Goal: Check status: Check status

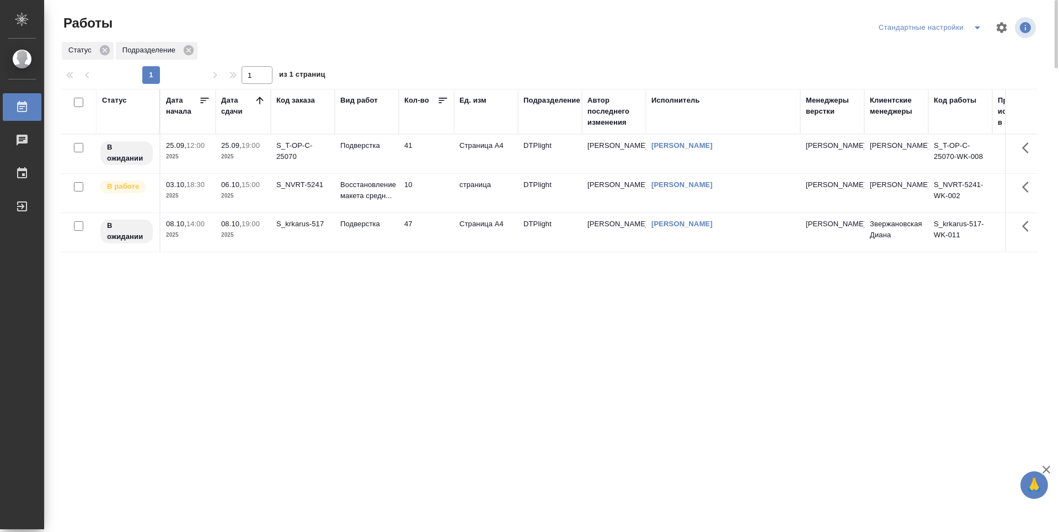
click at [266, 197] on td "06.10, 15:00 2025" at bounding box center [243, 193] width 55 height 39
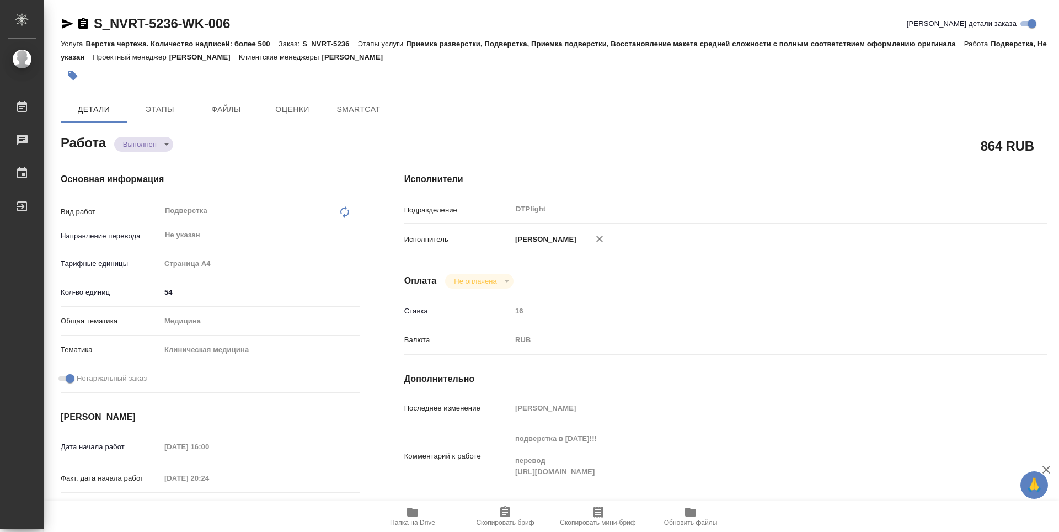
type textarea "x"
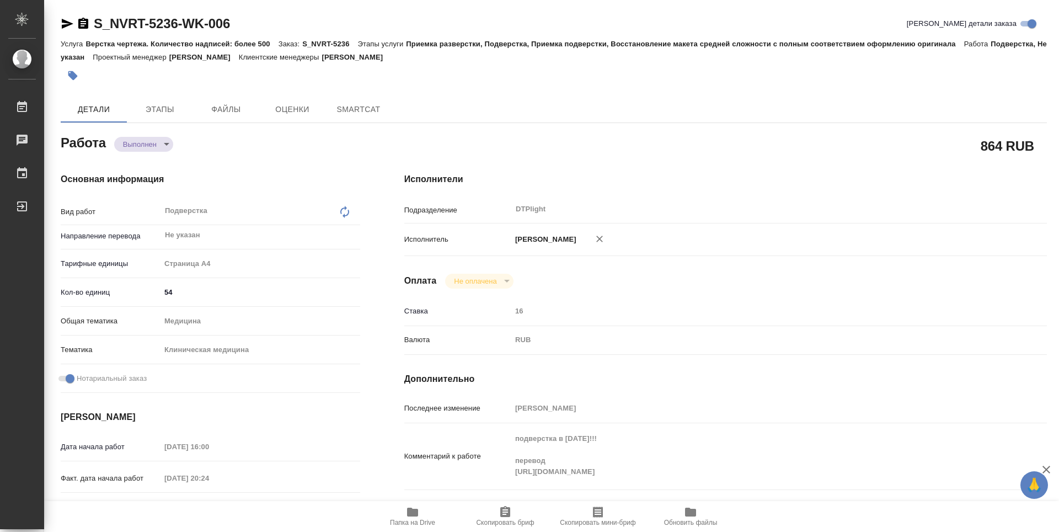
type textarea "x"
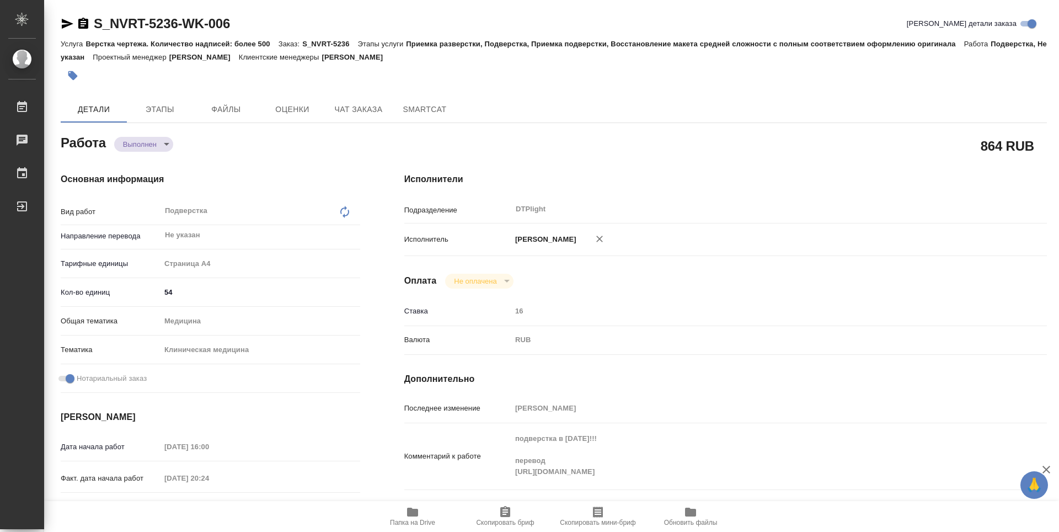
type textarea "x"
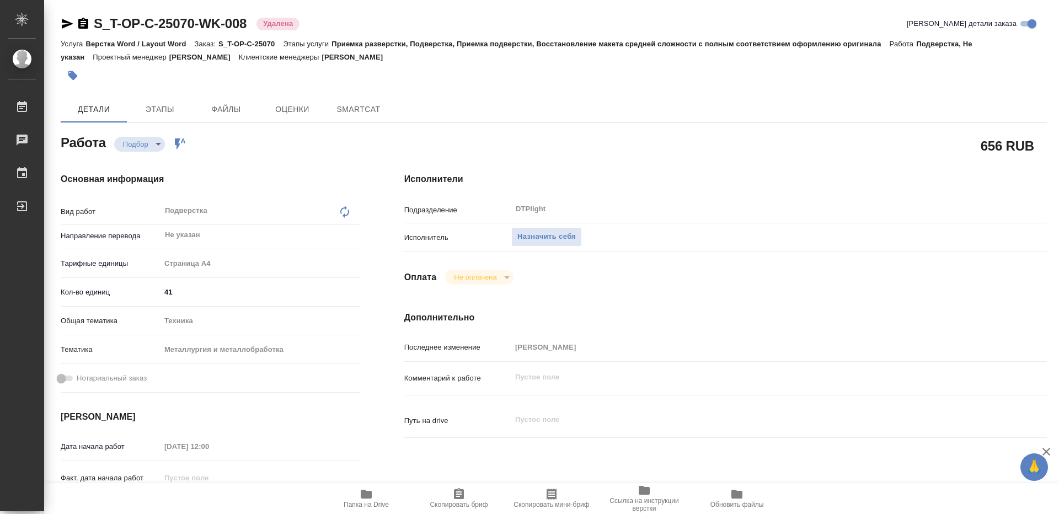
type textarea "x"
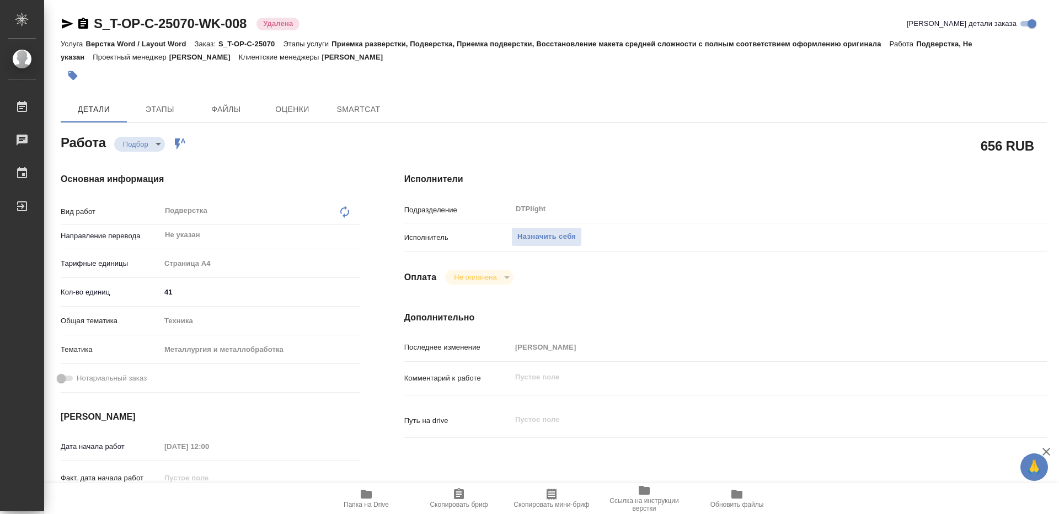
type textarea "x"
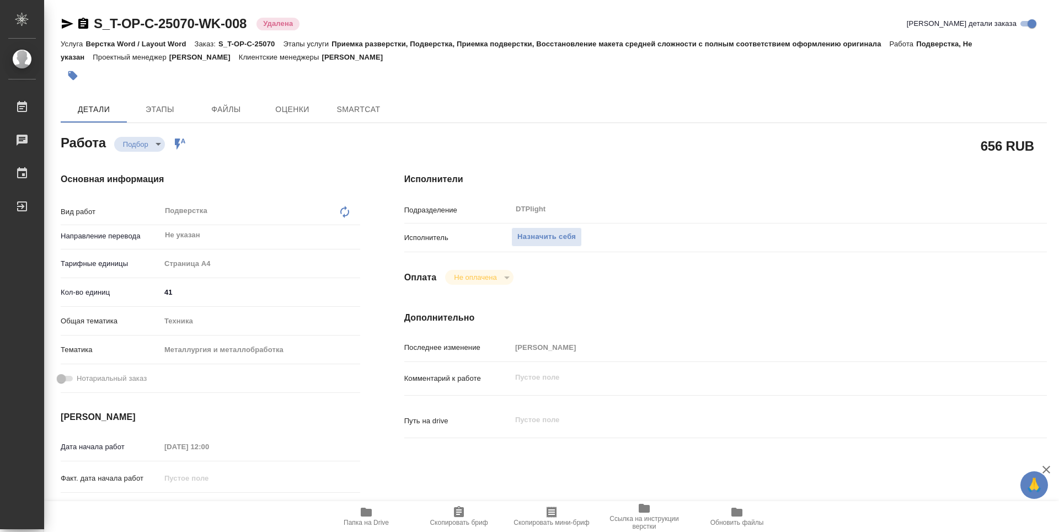
type textarea "x"
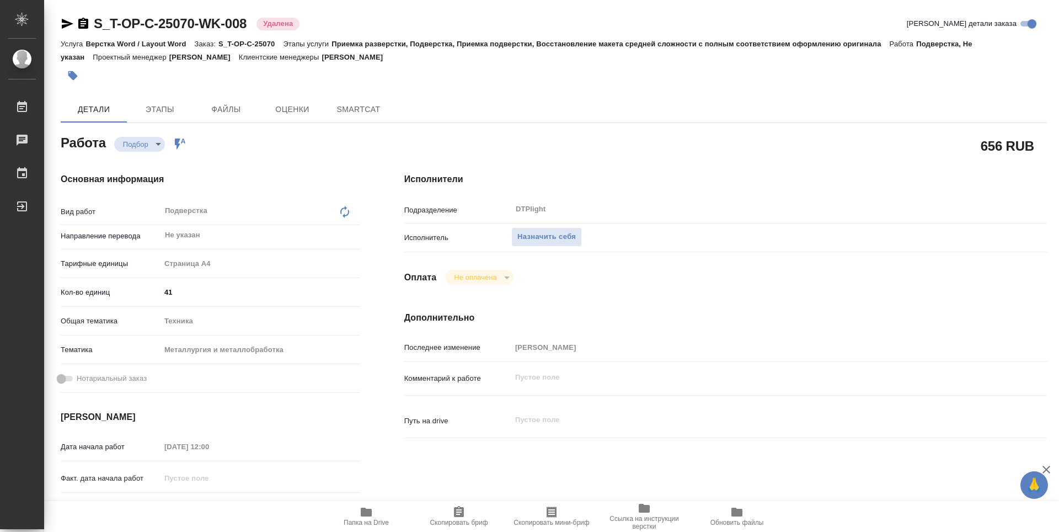
type textarea "x"
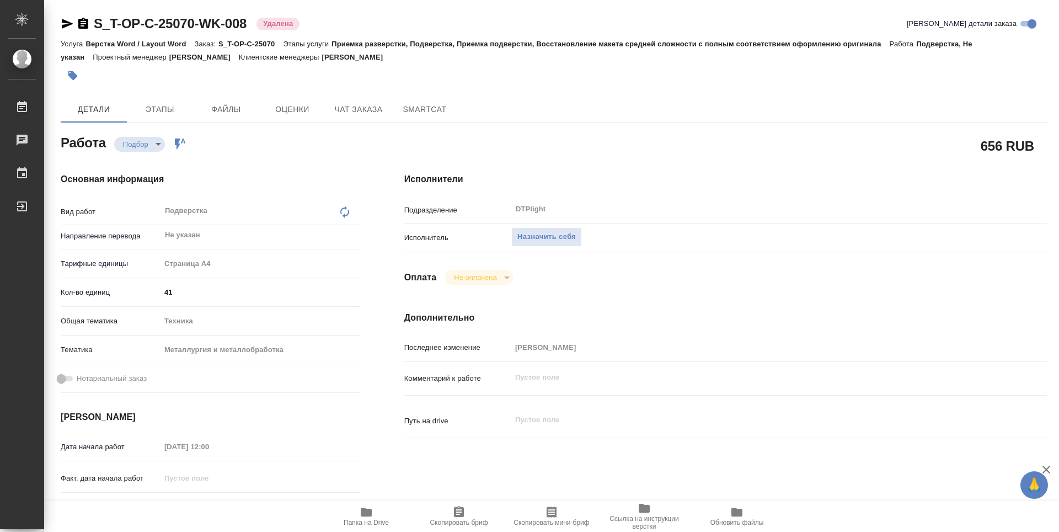
type textarea "x"
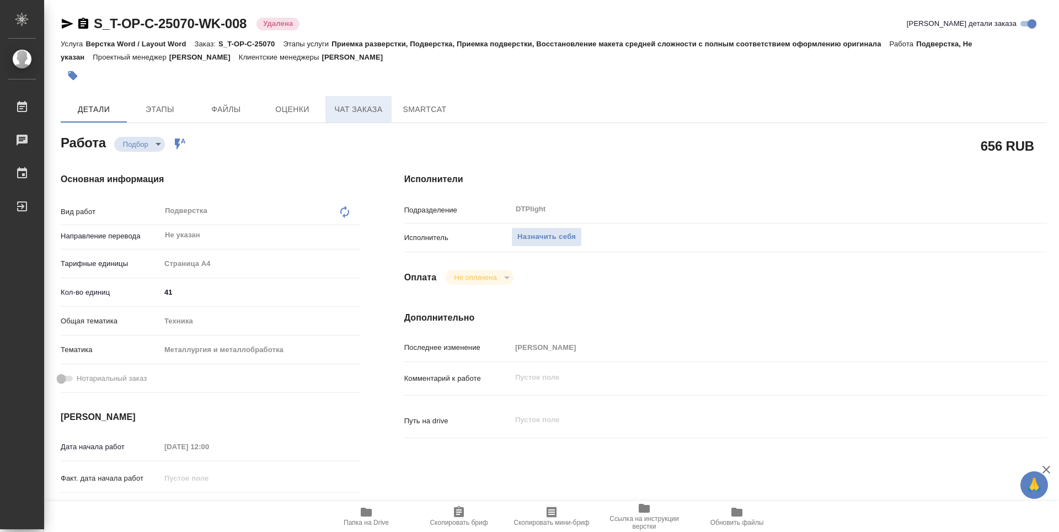
type textarea "x"
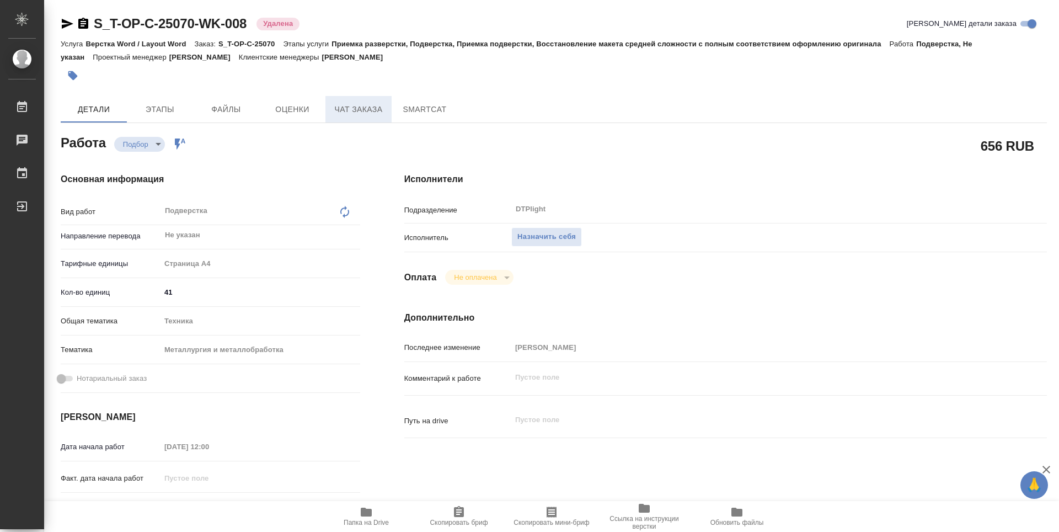
click at [341, 117] on button "Чат заказа" at bounding box center [358, 109] width 66 height 26
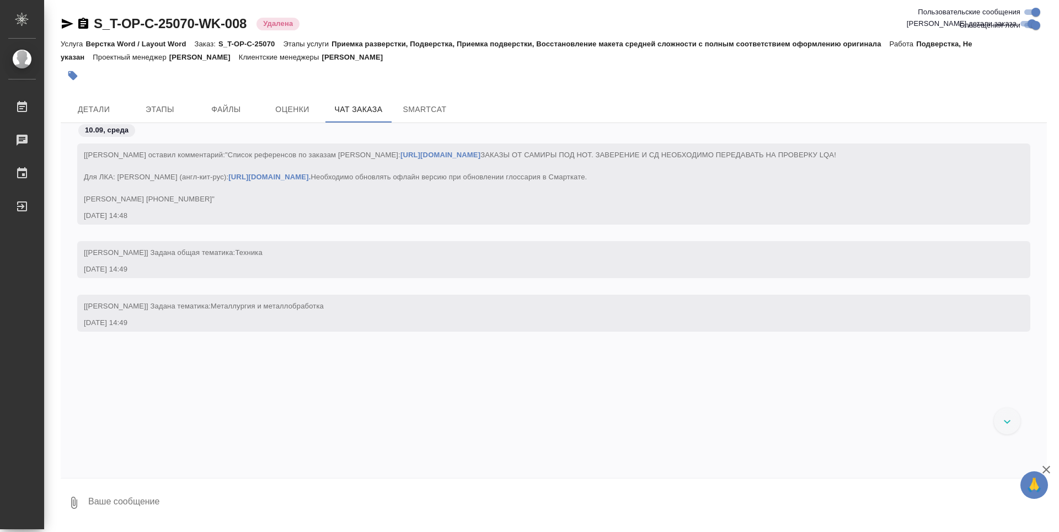
scroll to position [10874, 0]
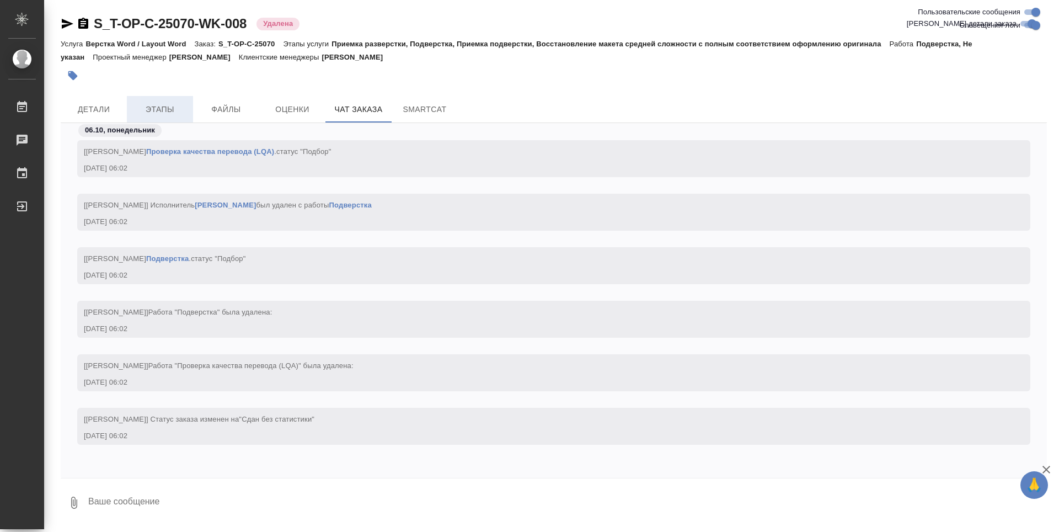
click at [141, 108] on span "Этапы" at bounding box center [159, 110] width 53 height 14
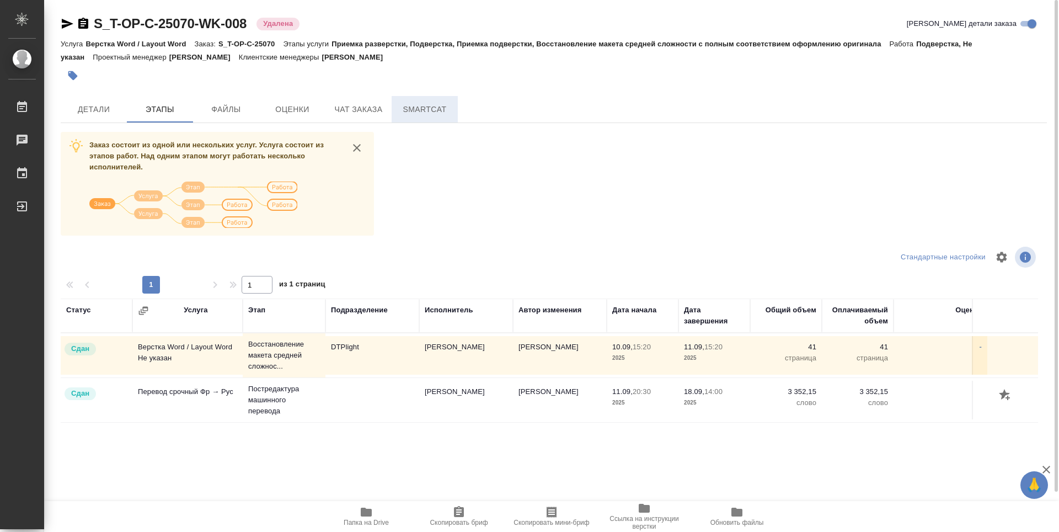
click at [431, 108] on span "SmartCat" at bounding box center [424, 110] width 53 height 14
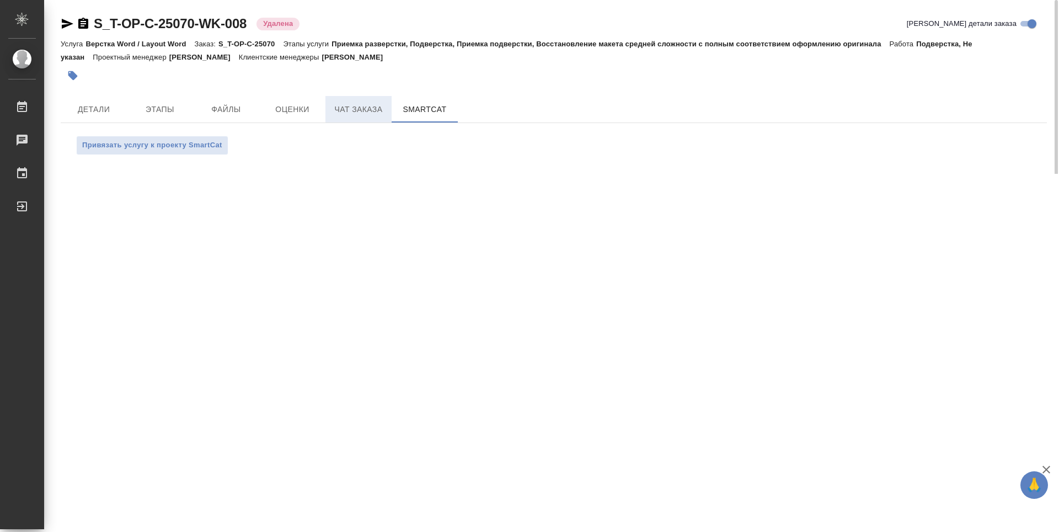
click at [344, 107] on span "Чат заказа" at bounding box center [358, 110] width 53 height 14
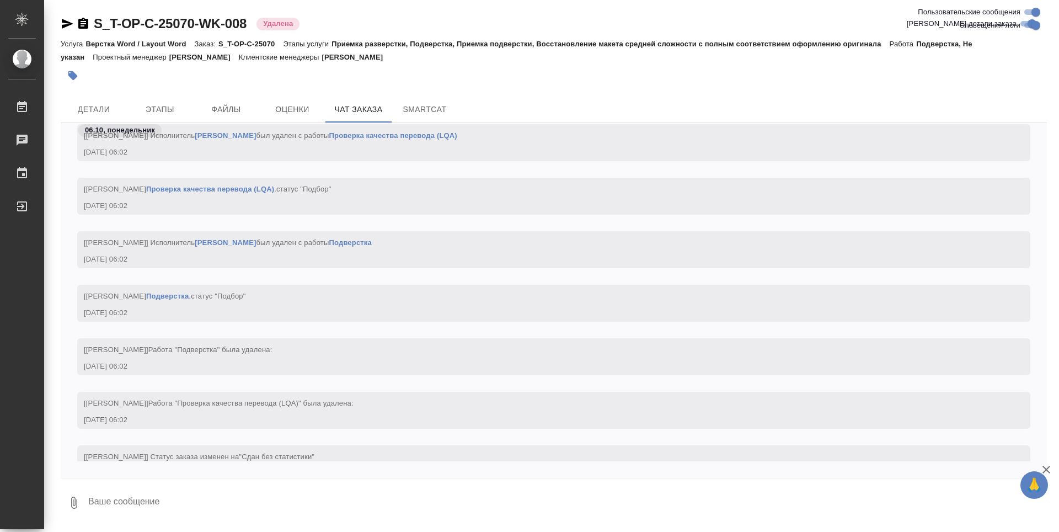
scroll to position [10370, 0]
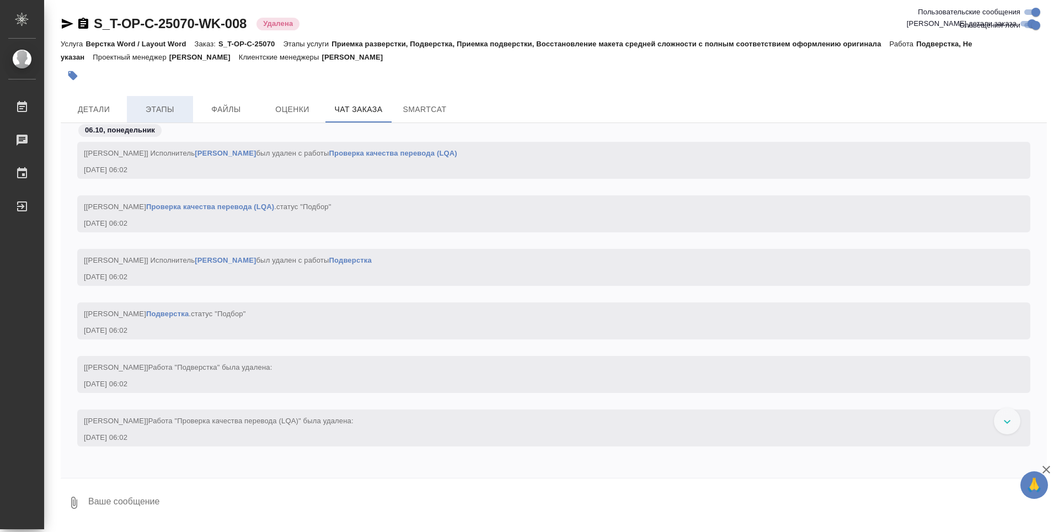
click at [171, 106] on span "Этапы" at bounding box center [159, 110] width 53 height 14
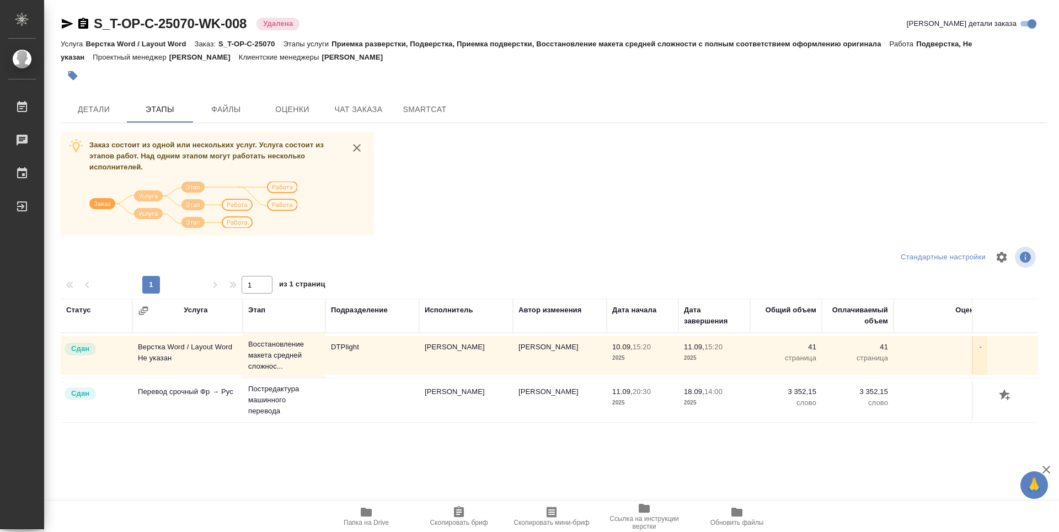
click at [223, 401] on td "Перевод срочный Фр → Рус" at bounding box center [187, 399] width 110 height 39
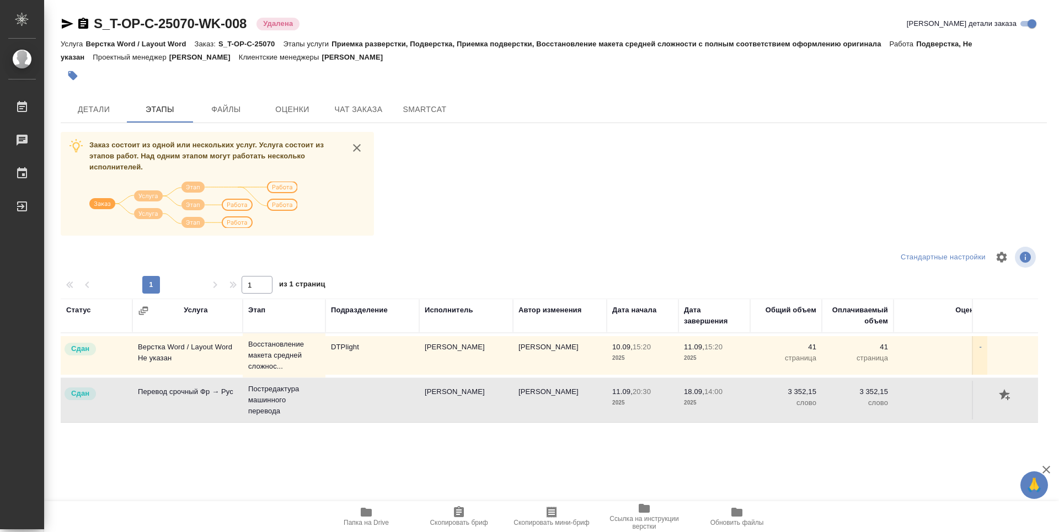
click at [362, 513] on icon "button" at bounding box center [366, 511] width 11 height 9
